Goal: Transaction & Acquisition: Purchase product/service

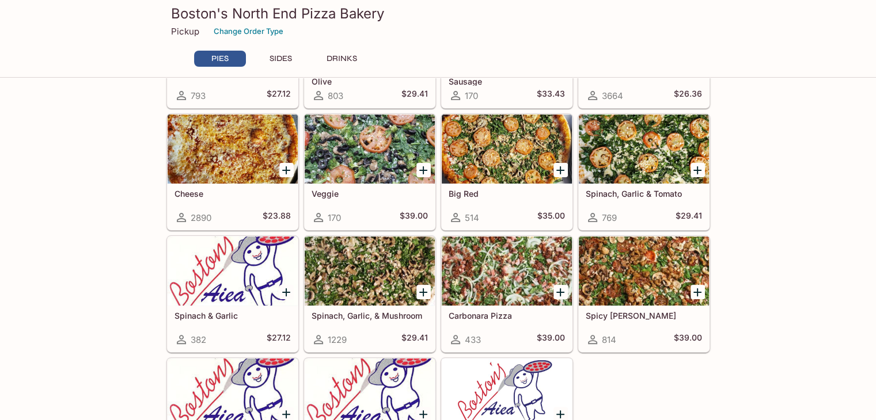
scroll to position [253, 0]
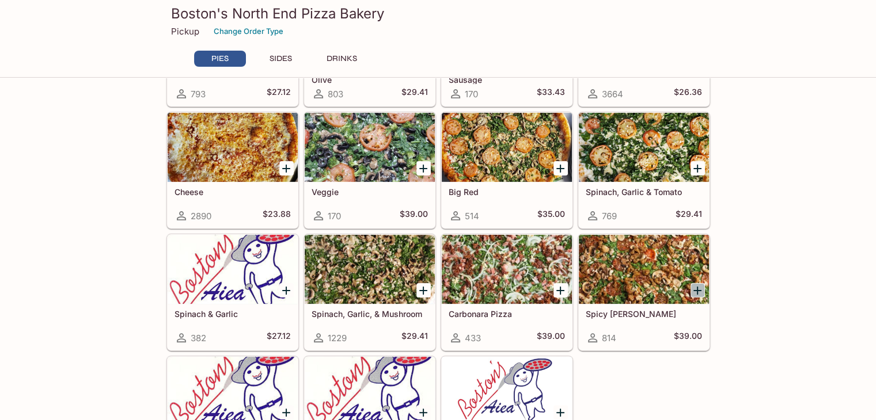
click at [701, 290] on icon "Add Spicy Jenny" at bounding box center [697, 291] width 14 height 14
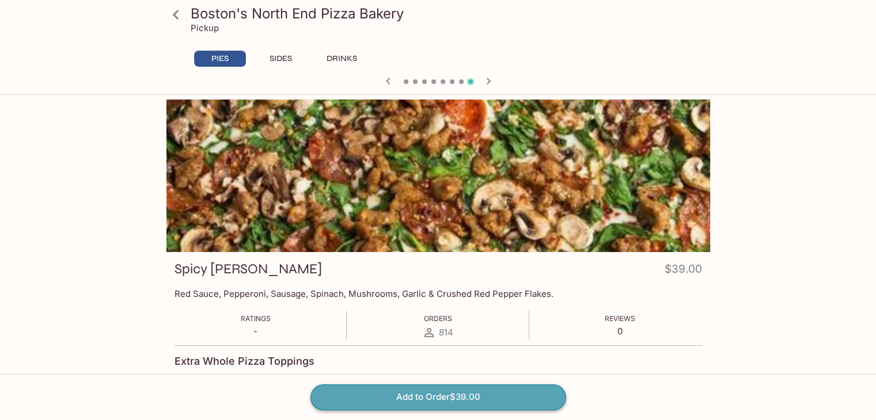
click at [456, 393] on button "Add to Order $39.00" at bounding box center [438, 397] width 256 height 25
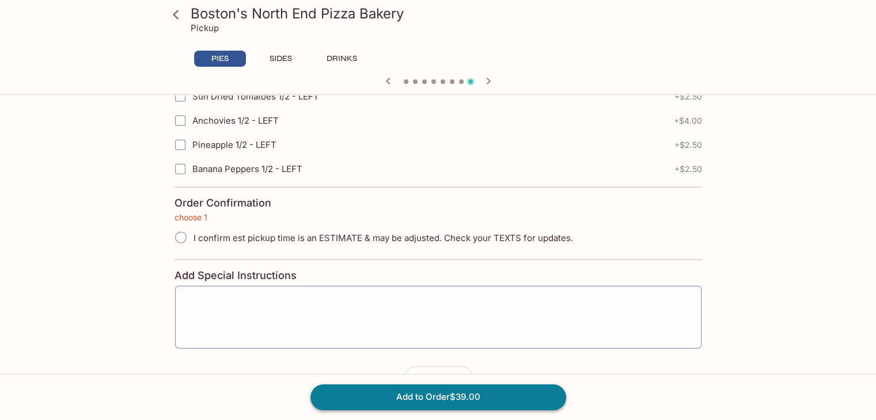
scroll to position [2608, 0]
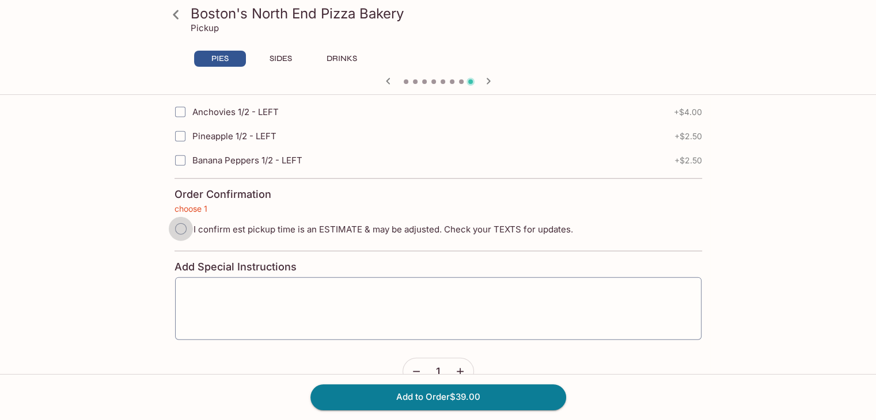
click at [183, 217] on input "I confirm est pickup time is an ESTIMATE & may be adjusted. Check your TEXTS fo…" at bounding box center [181, 229] width 24 height 24
radio input "true"
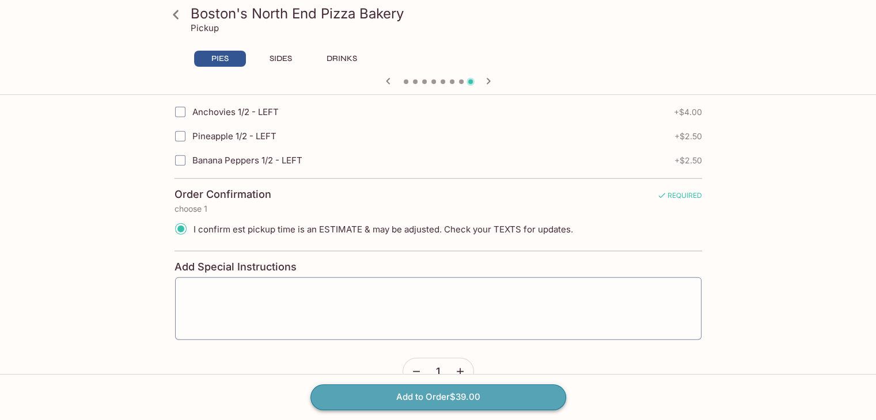
click at [439, 398] on button "Add to Order $39.00" at bounding box center [438, 397] width 256 height 25
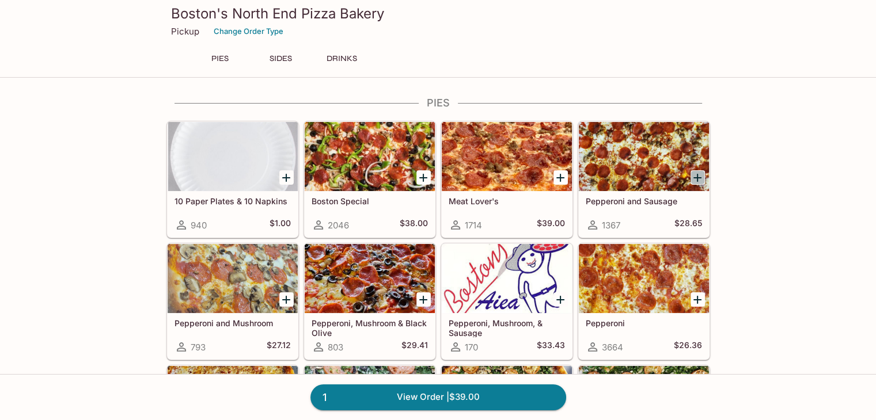
click at [698, 176] on icon "Add Pepperoni and Sausage" at bounding box center [697, 178] width 14 height 14
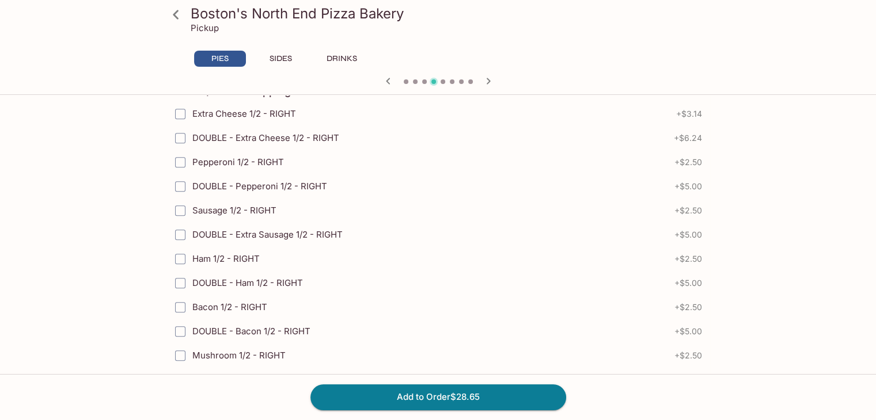
scroll to position [1290, 0]
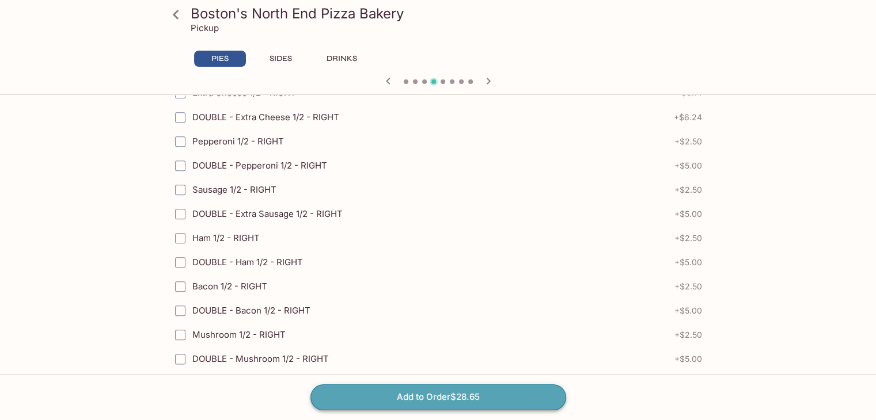
click at [488, 389] on button "Add to Order $28.65" at bounding box center [438, 397] width 256 height 25
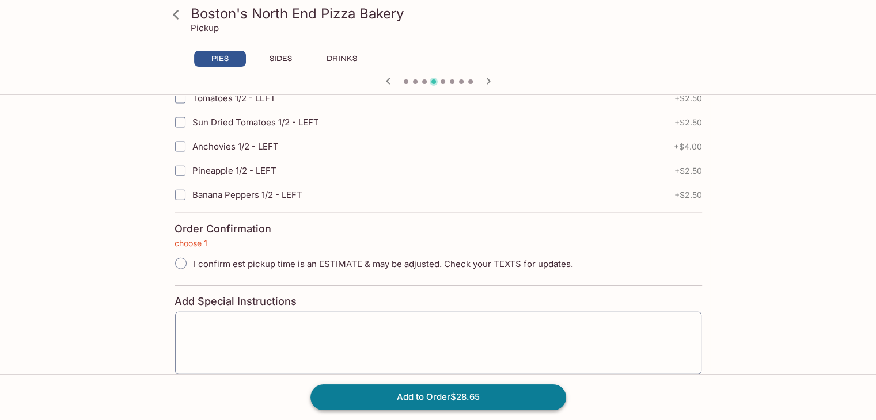
scroll to position [2608, 0]
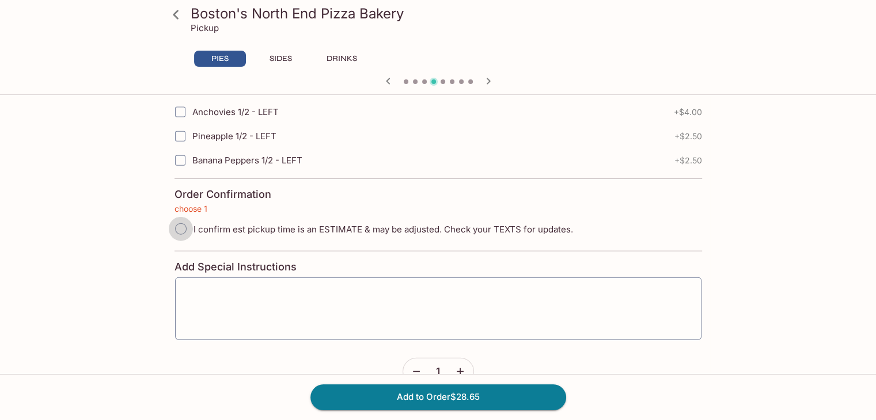
click at [180, 217] on input "I confirm est pickup time is an ESTIMATE & may be adjusted. Check your TEXTS fo…" at bounding box center [181, 229] width 24 height 24
radio input "true"
click at [464, 366] on icon "button" at bounding box center [460, 372] width 12 height 12
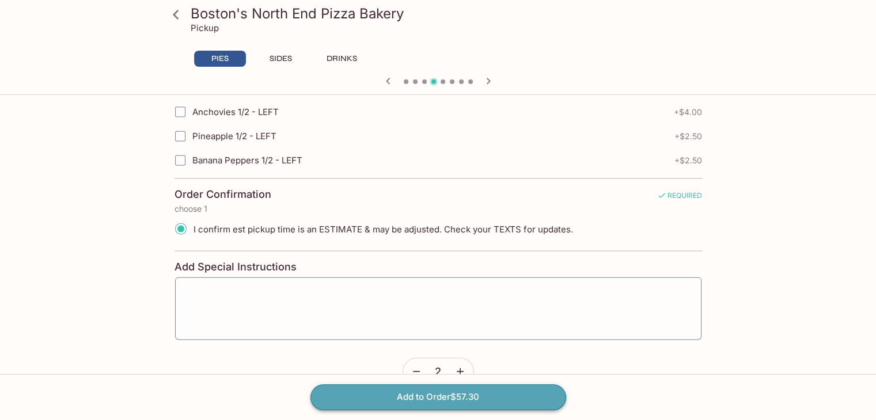
click at [488, 401] on button "Add to Order $57.30" at bounding box center [438, 397] width 256 height 25
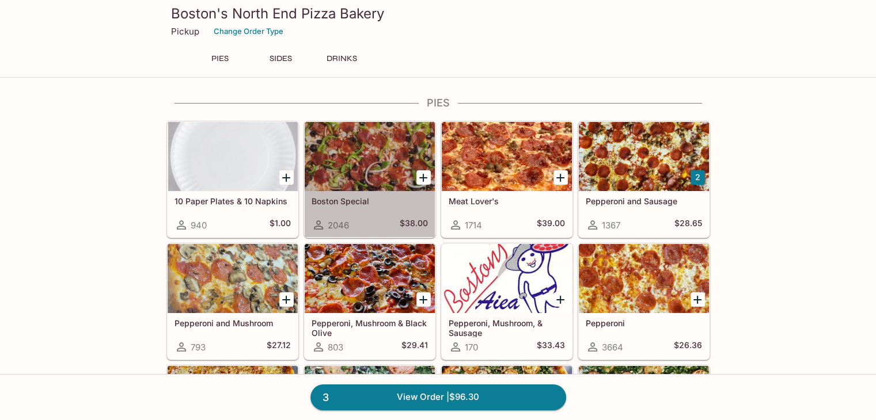
click at [376, 157] on div at bounding box center [370, 156] width 130 height 69
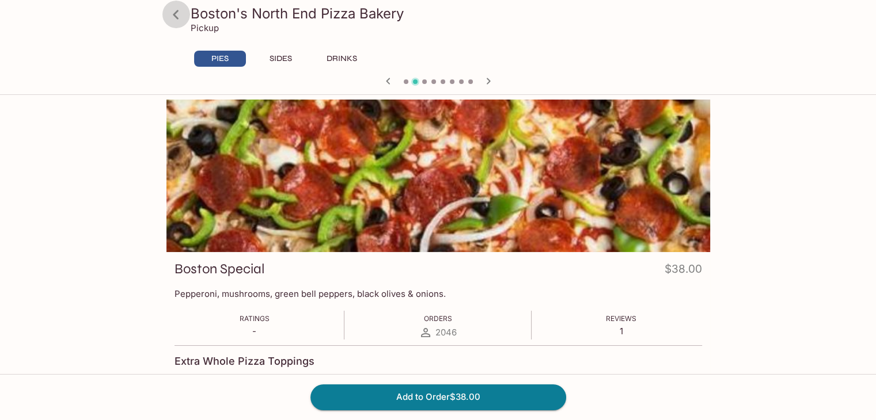
click at [176, 14] on icon at bounding box center [176, 15] width 20 height 20
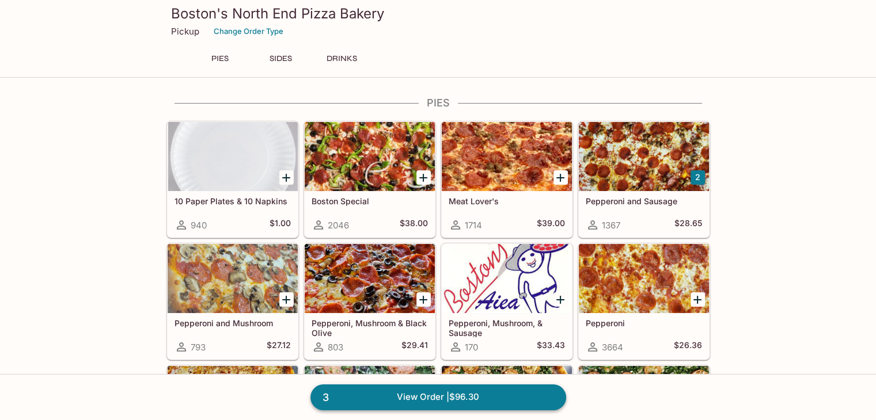
click at [522, 392] on link "3 View Order | $96.30" at bounding box center [438, 397] width 256 height 25
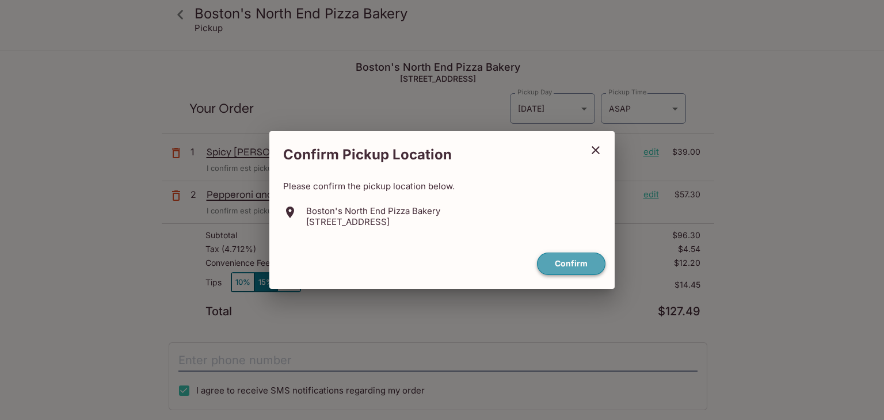
click at [557, 269] on button "Confirm" at bounding box center [571, 264] width 69 height 22
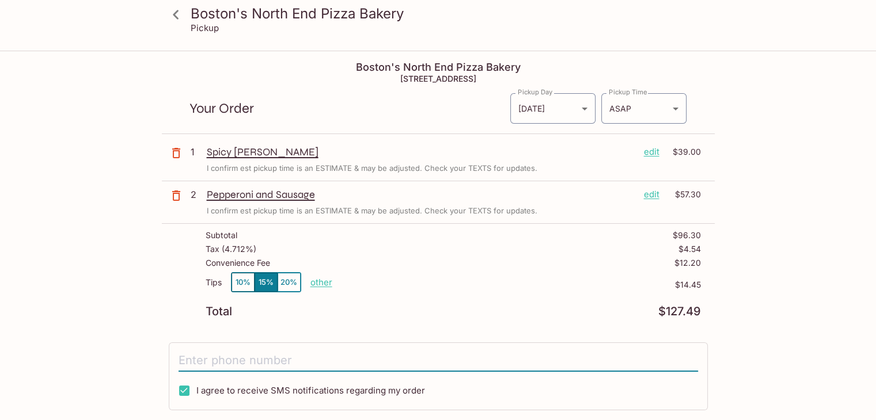
click at [260, 354] on input "tel" at bounding box center [437, 361] width 519 height 22
type input "[PHONE_NUMBER]"
click at [812, 233] on div "Boston's North End Pizza Bakery Pickup Boston's North End Pizza Bakery [STREET_…" at bounding box center [438, 262] width 876 height 420
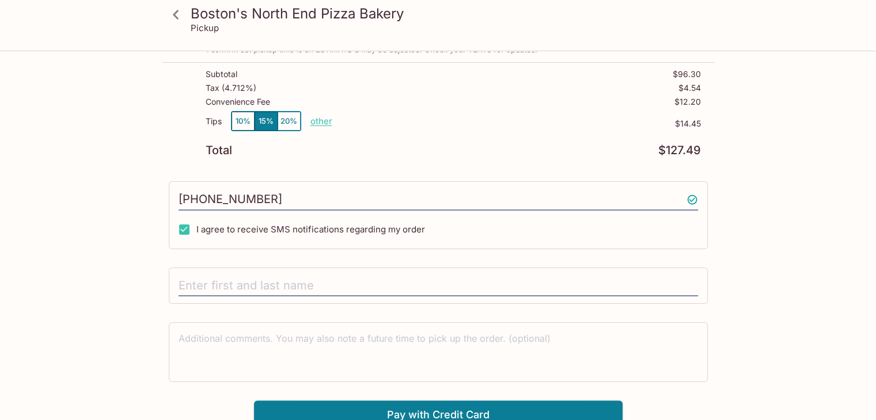
scroll to position [168, 0]
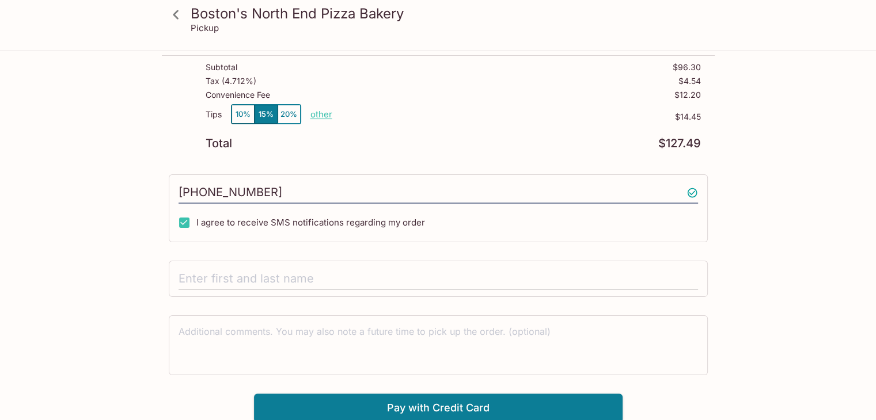
click at [401, 277] on input "text" at bounding box center [437, 279] width 519 height 22
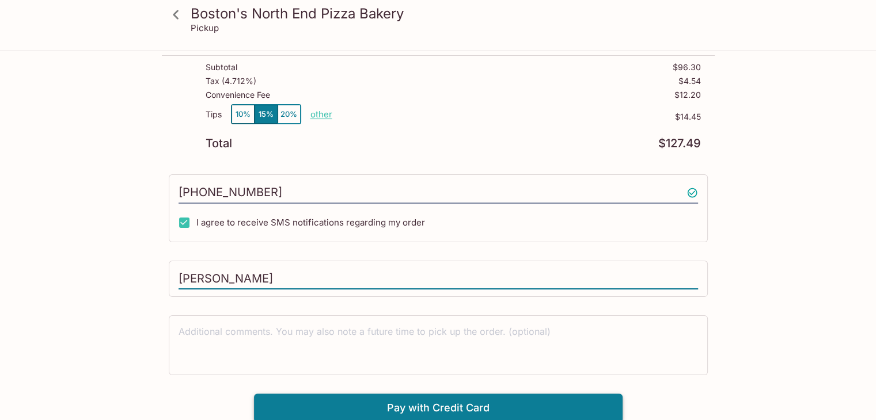
type input "[PERSON_NAME]"
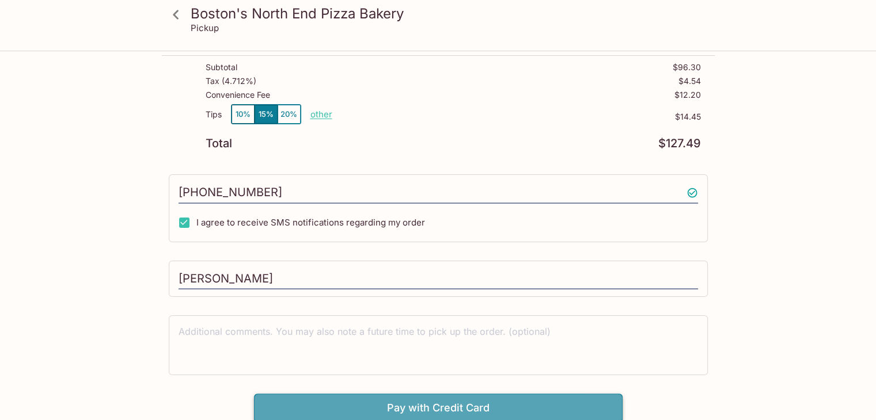
click at [527, 405] on button "Pay with Credit Card" at bounding box center [438, 408] width 368 height 29
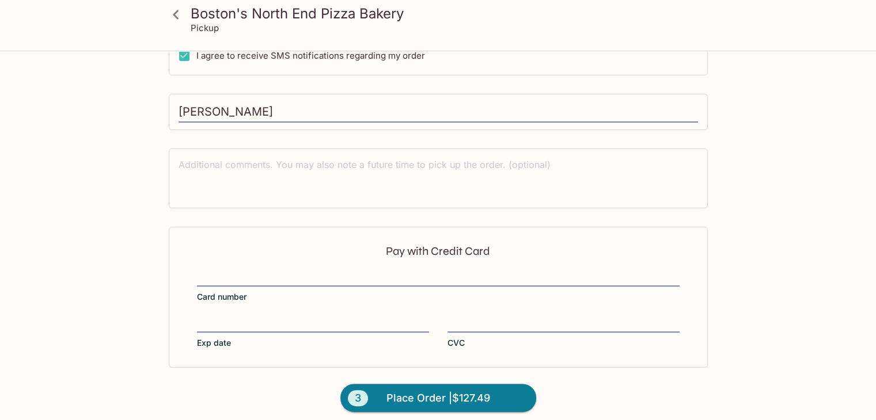
scroll to position [341, 0]
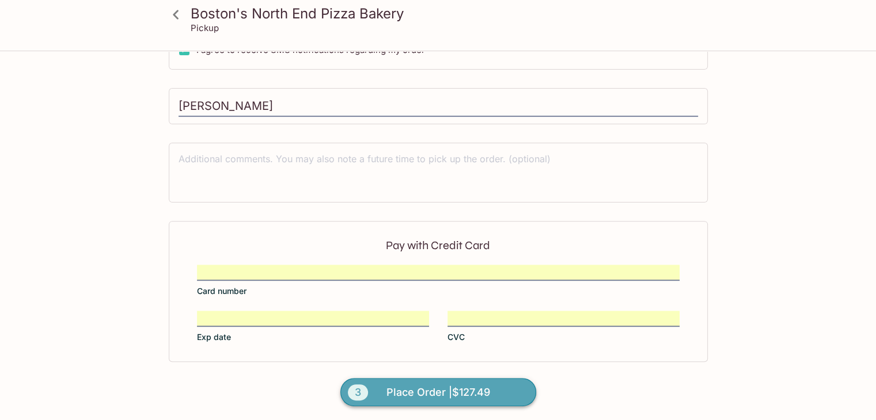
click at [453, 389] on span "Place Order | $127.49" at bounding box center [438, 392] width 104 height 18
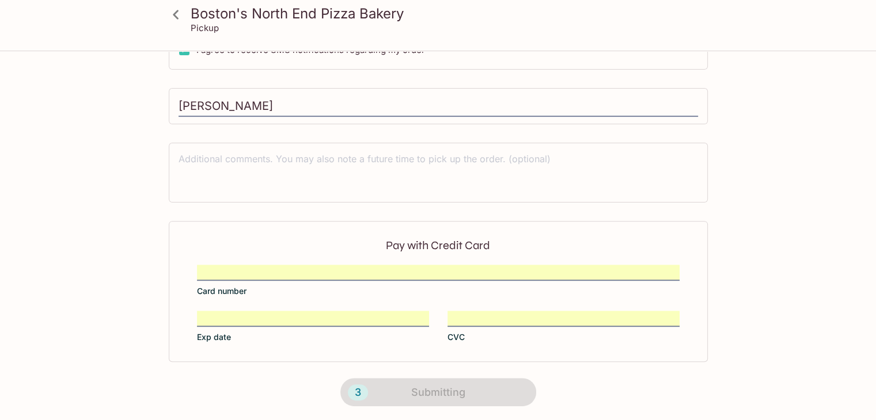
scroll to position [246, 0]
